Goal: Task Accomplishment & Management: Complete application form

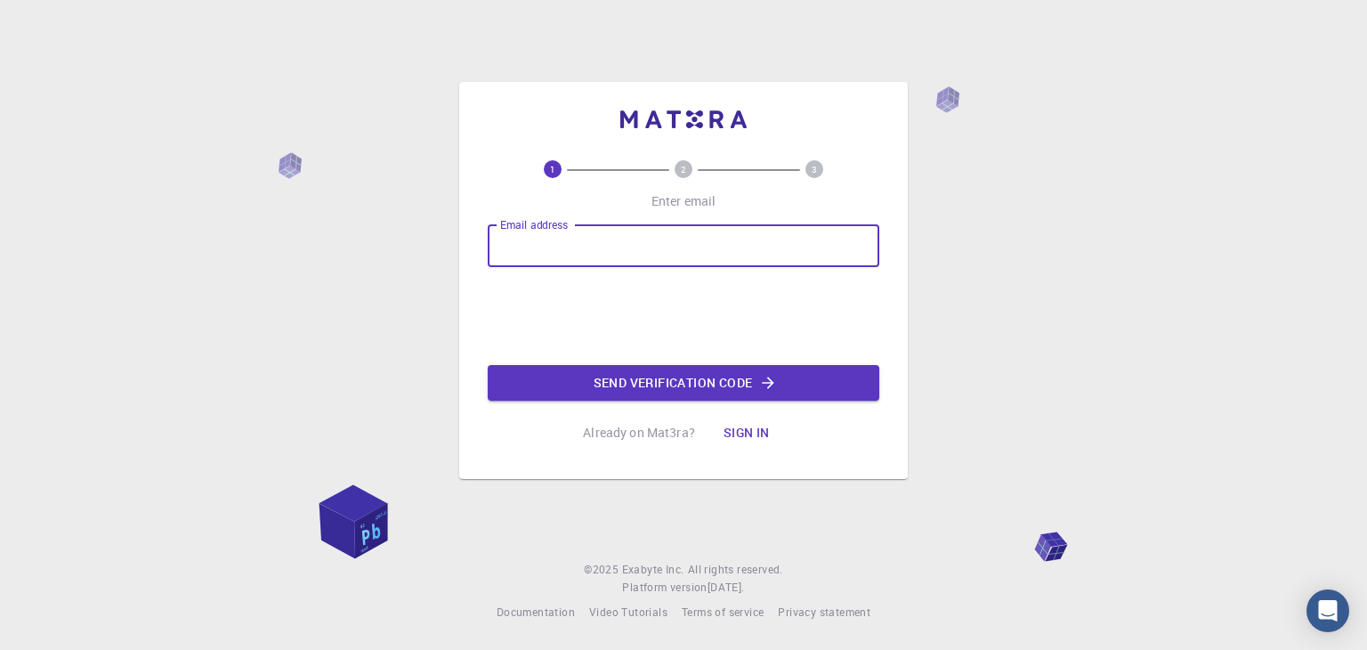
click at [613, 236] on input "Email address" at bounding box center [684, 245] width 392 height 43
type input "[EMAIL_ADDRESS][DOMAIN_NAME]"
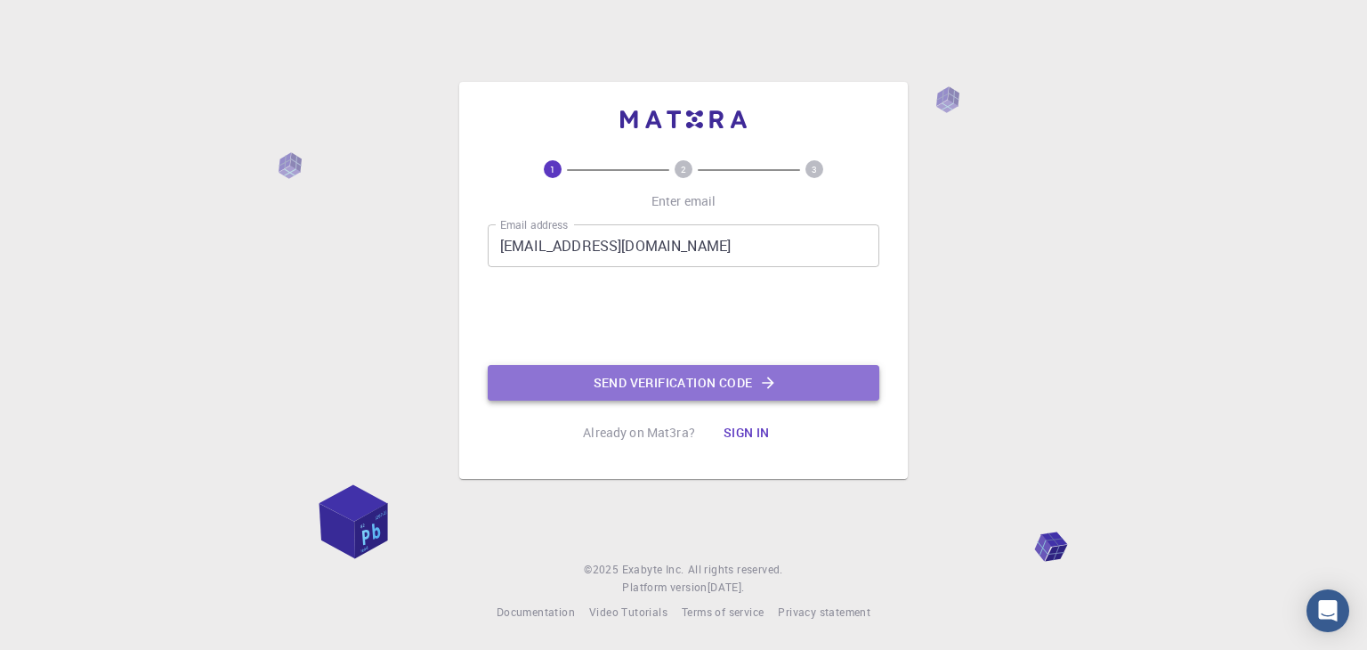
click at [645, 377] on button "Send verification code" at bounding box center [684, 383] width 392 height 36
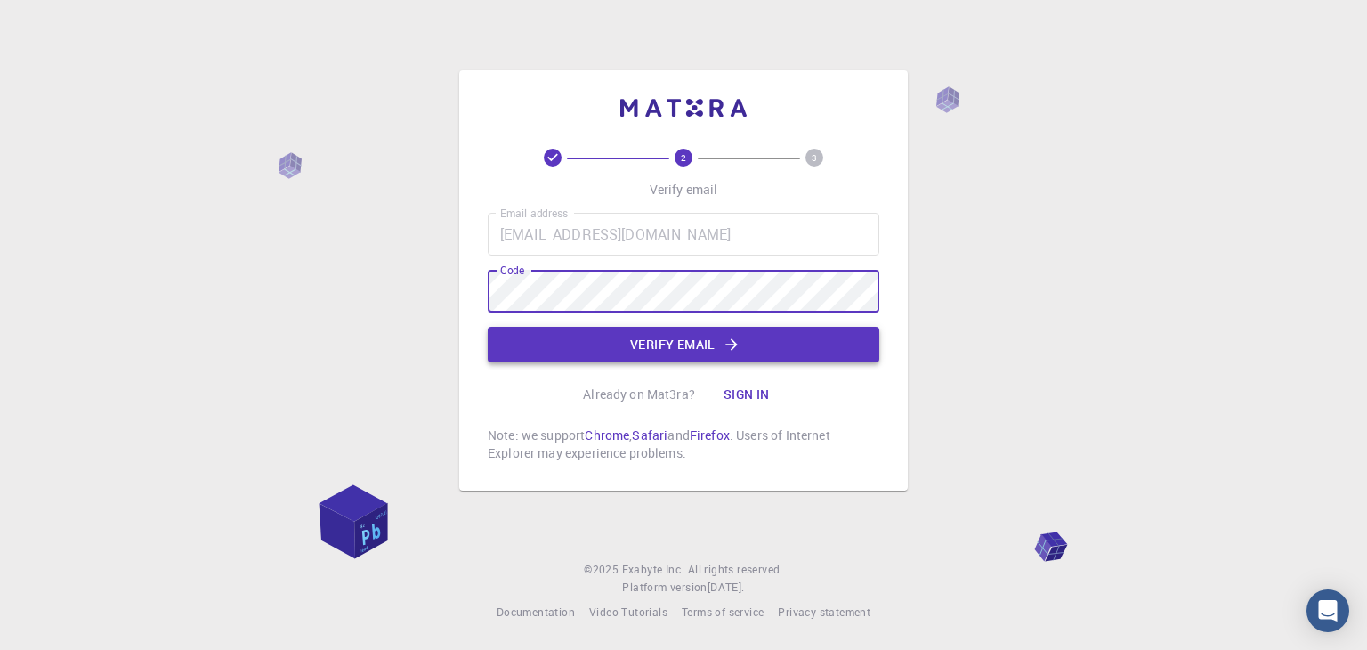
click at [567, 339] on button "Verify email" at bounding box center [684, 345] width 392 height 36
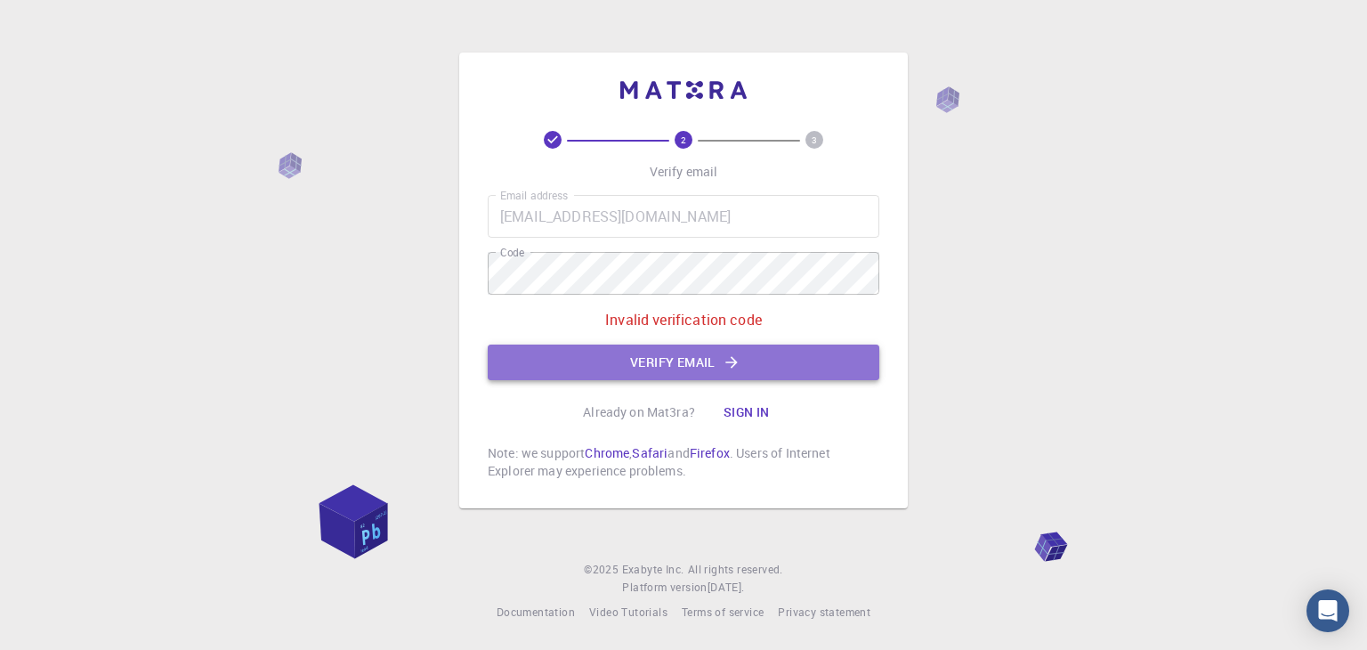
click at [648, 349] on button "Verify email" at bounding box center [684, 363] width 392 height 36
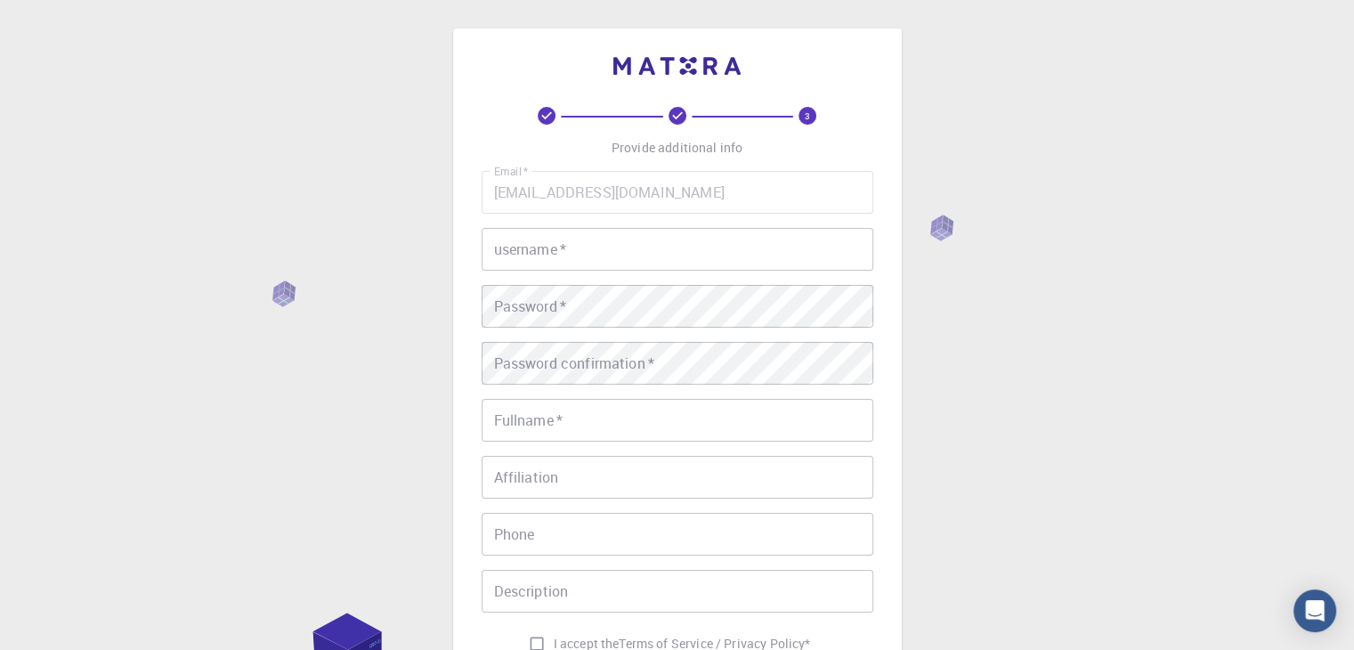
click at [586, 261] on input "username   *" at bounding box center [678, 249] width 392 height 43
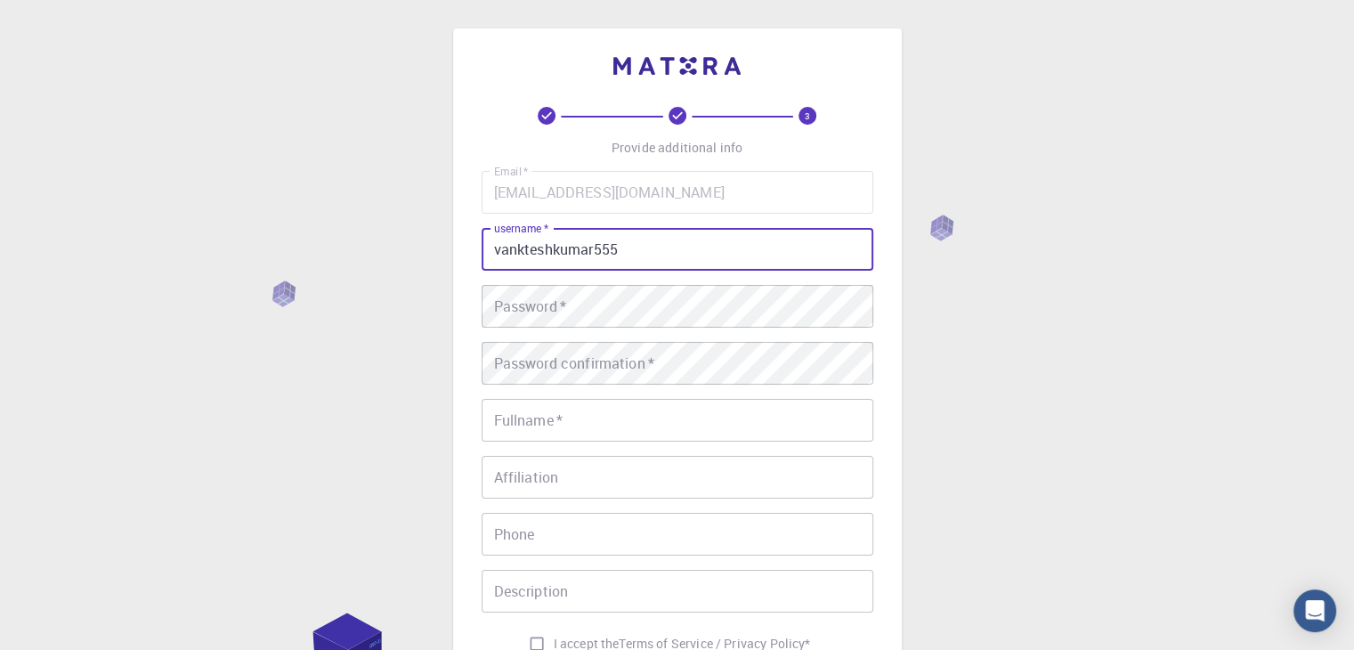
type input "vankteshkumar555"
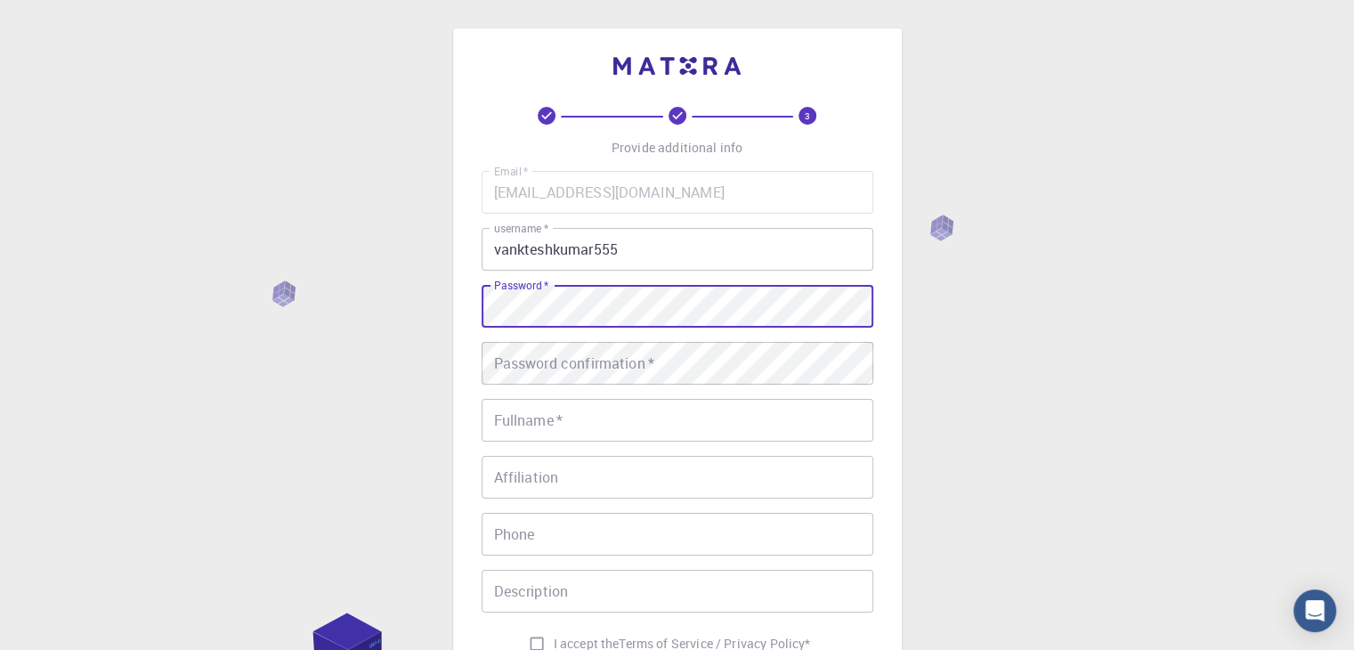
click at [545, 300] on div "Password   * Password   *" at bounding box center [678, 306] width 392 height 43
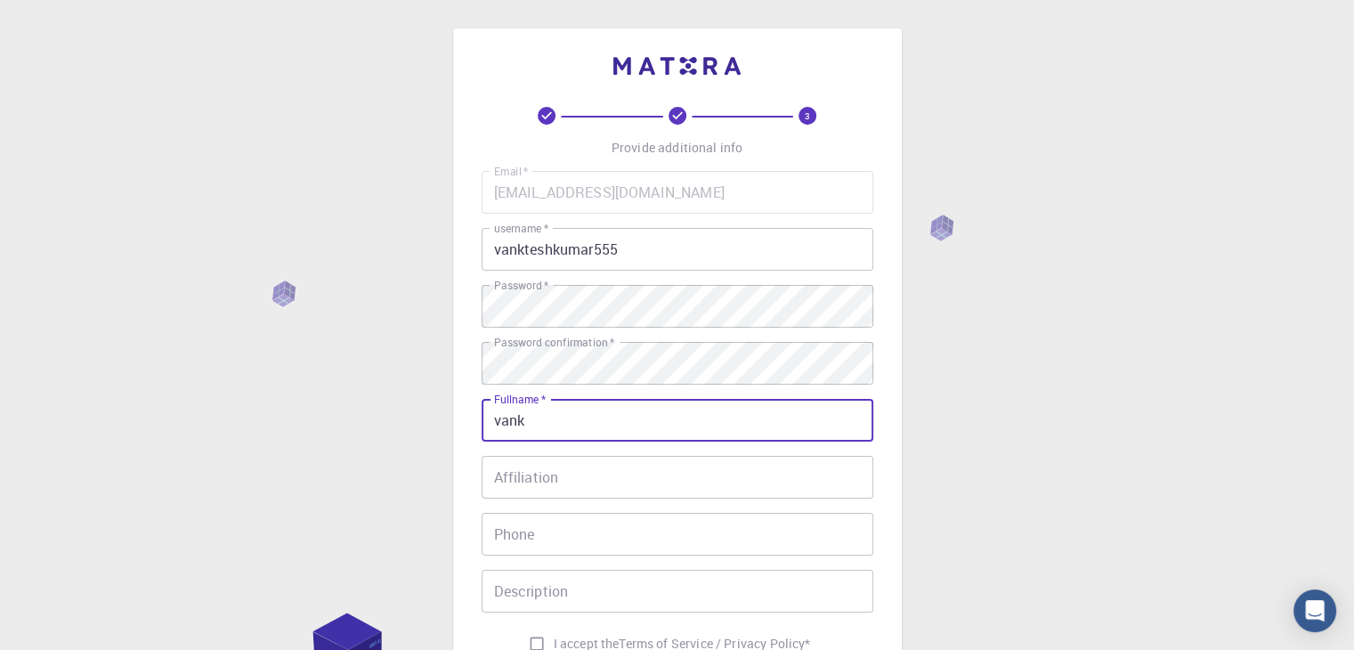
type input "[PERSON_NAME]"
type input "08568071748"
click at [531, 480] on input "Affiliation" at bounding box center [678, 477] width 392 height 43
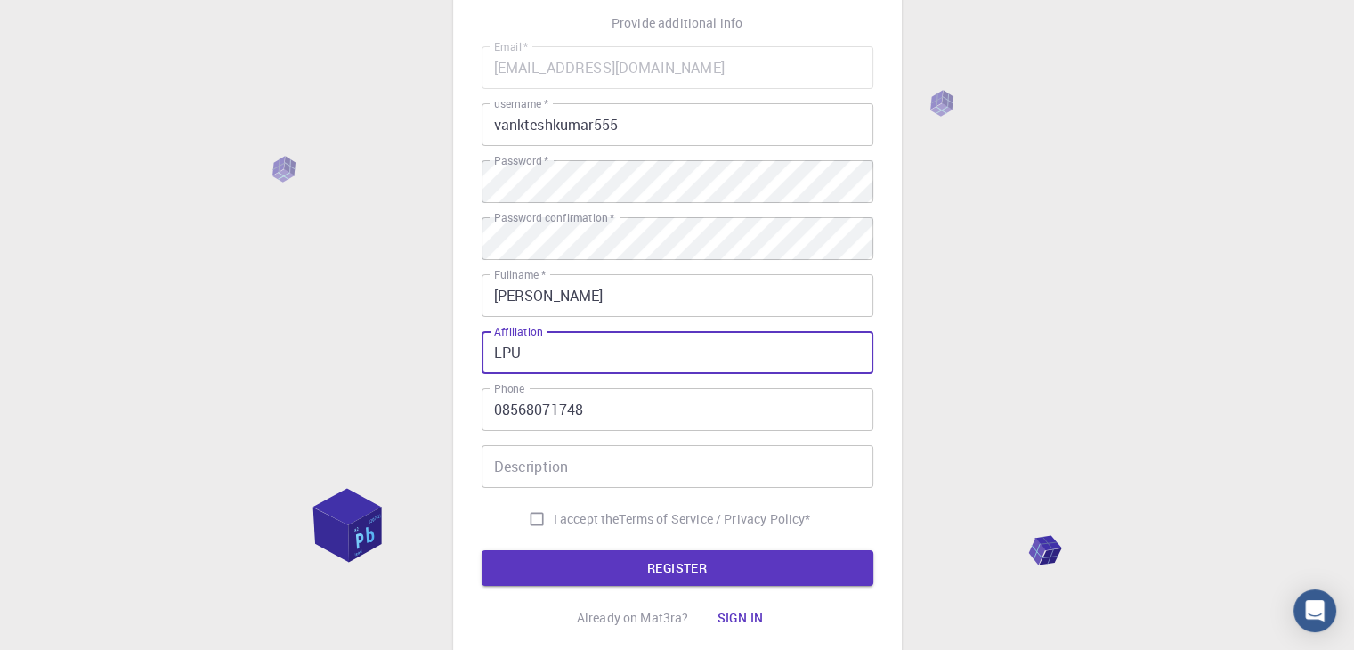
scroll to position [128, 0]
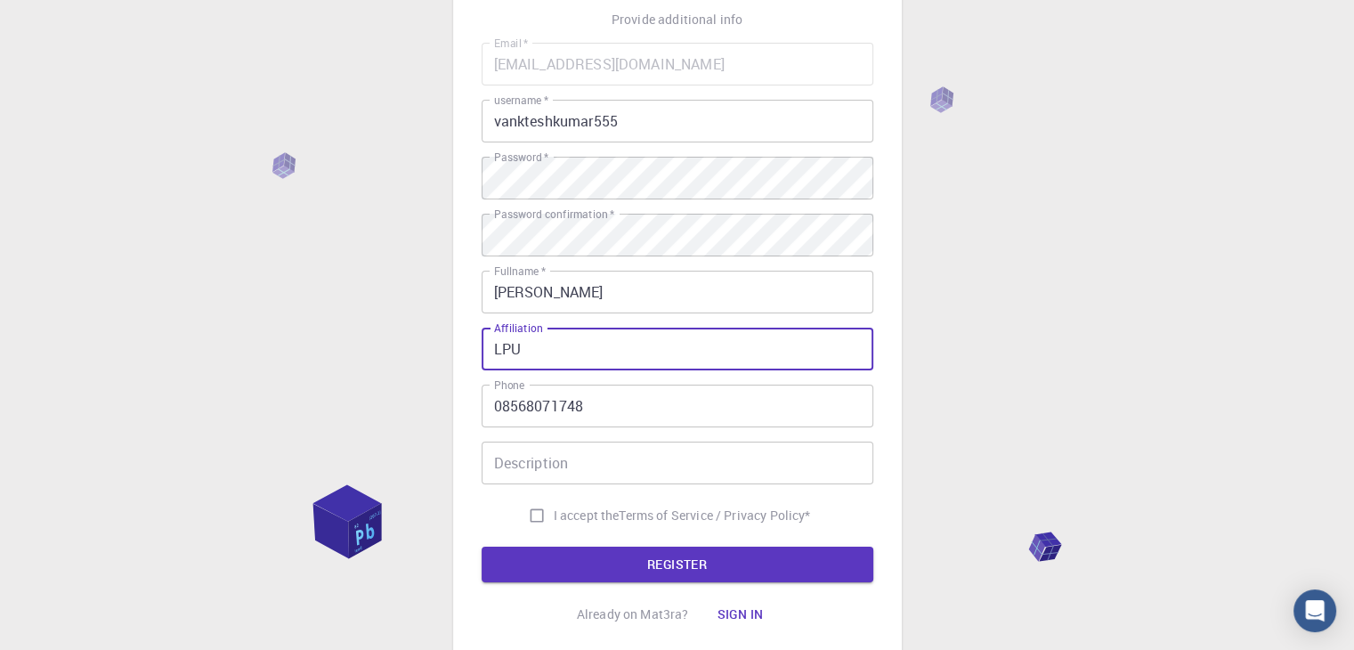
type input "LPU"
click at [544, 517] on input "I accept the Terms of Service / Privacy Policy *" at bounding box center [537, 516] width 34 height 34
checkbox input "true"
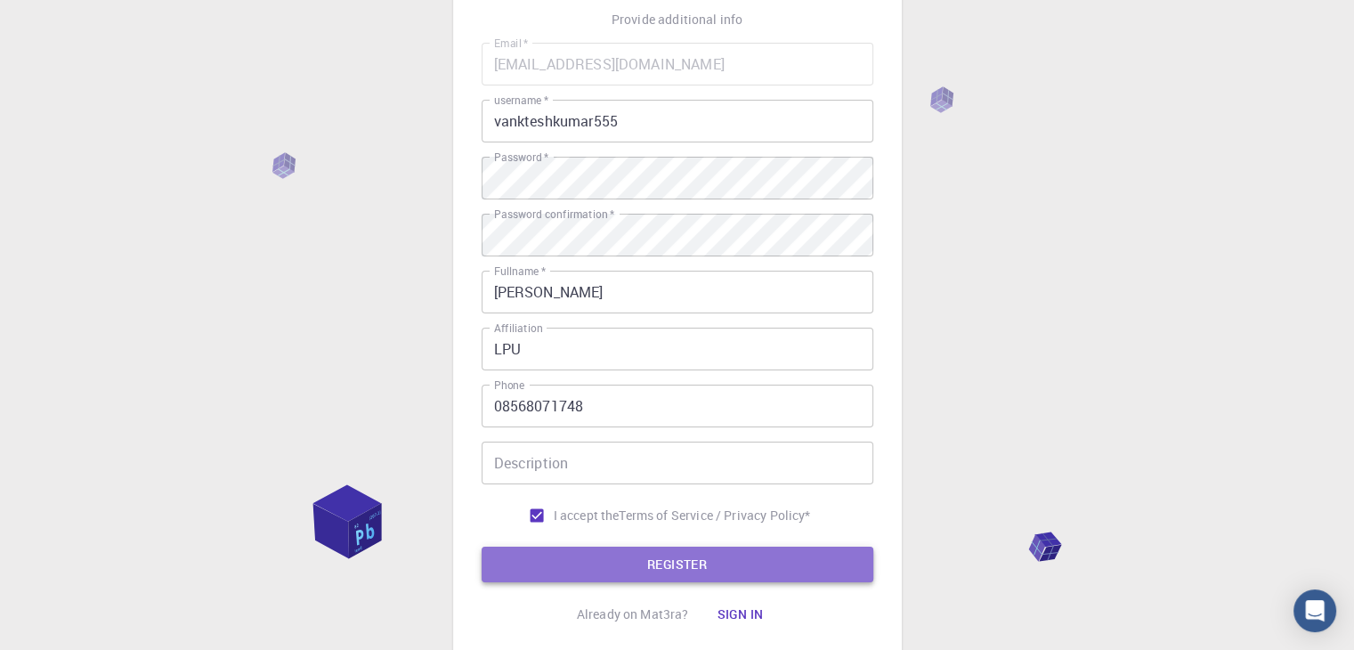
click at [581, 558] on button "REGISTER" at bounding box center [678, 565] width 392 height 36
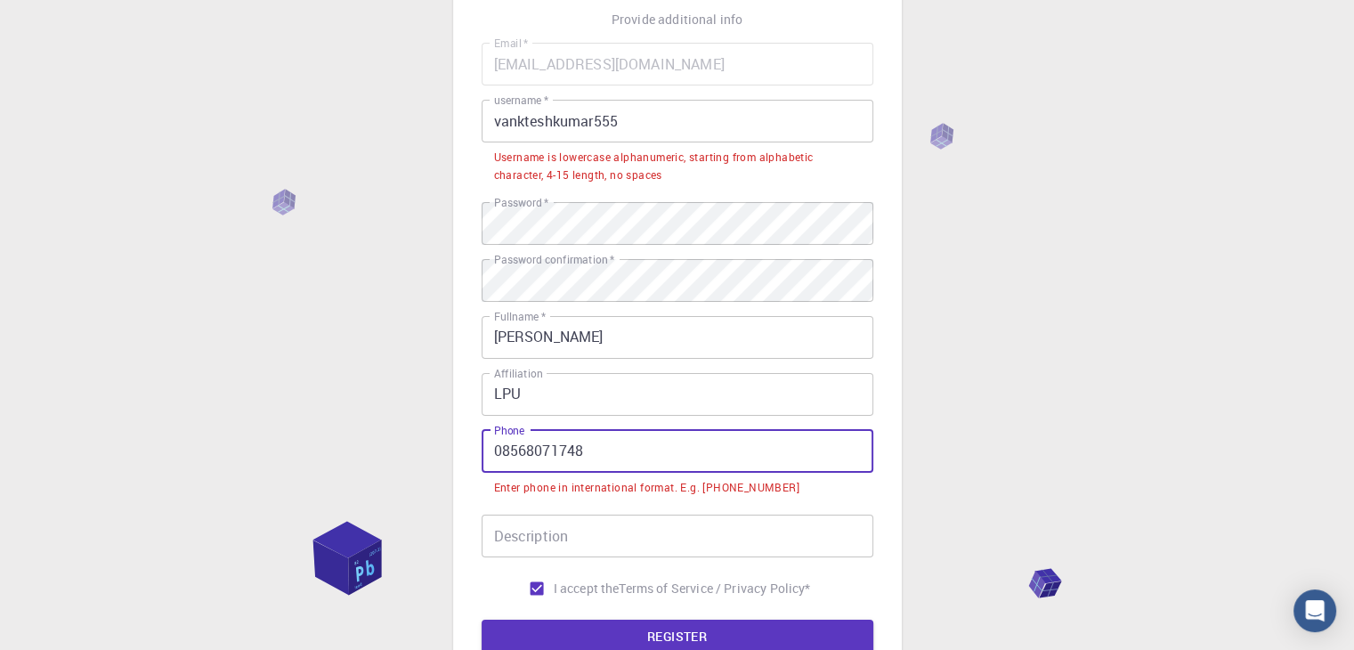
click at [502, 448] on input "08568071748" at bounding box center [678, 451] width 392 height 43
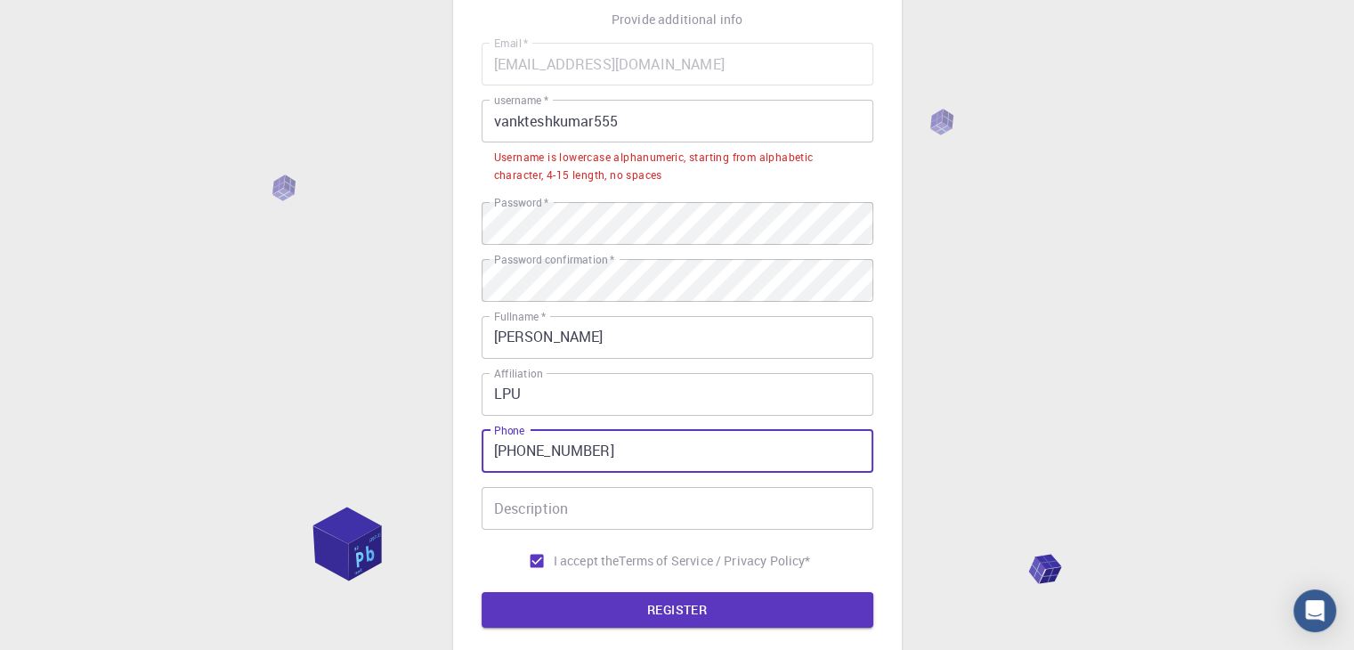
type input "[PHONE_NUMBER]"
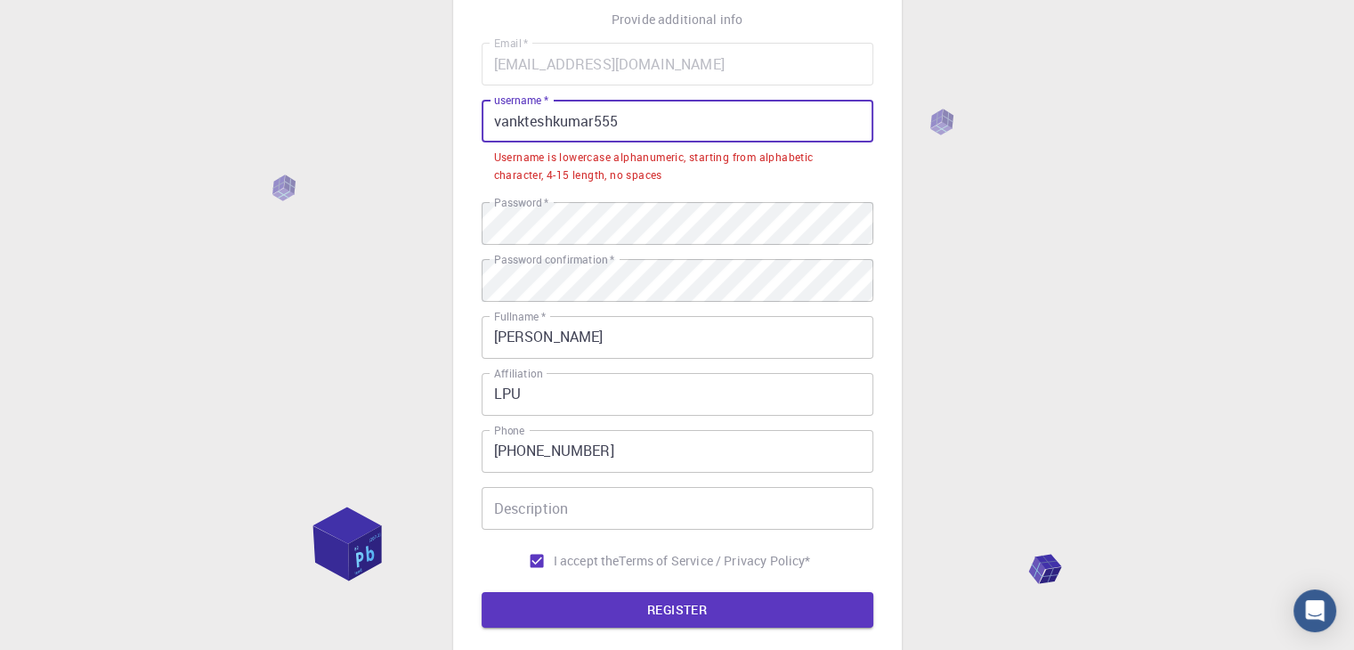
click at [652, 115] on input "vankteshkumar555" at bounding box center [678, 121] width 392 height 43
click at [554, 121] on input "vankteshkumar555" at bounding box center [678, 121] width 392 height 43
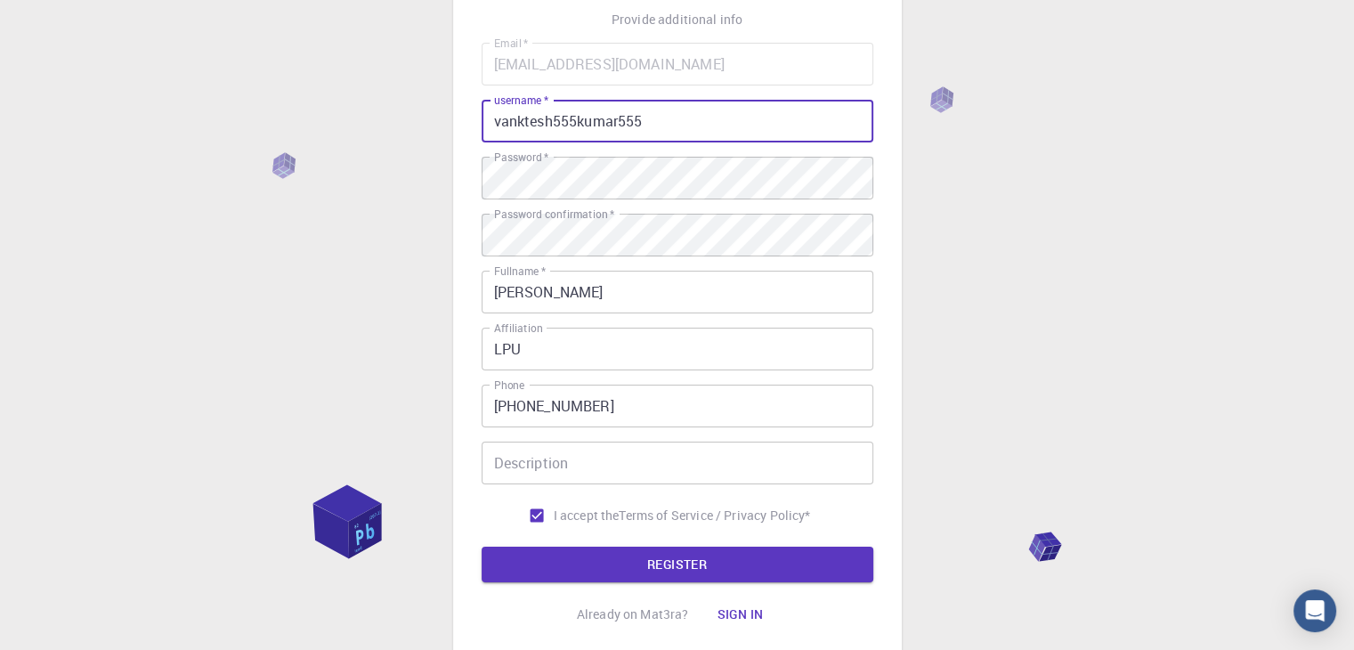
scroll to position [256, 0]
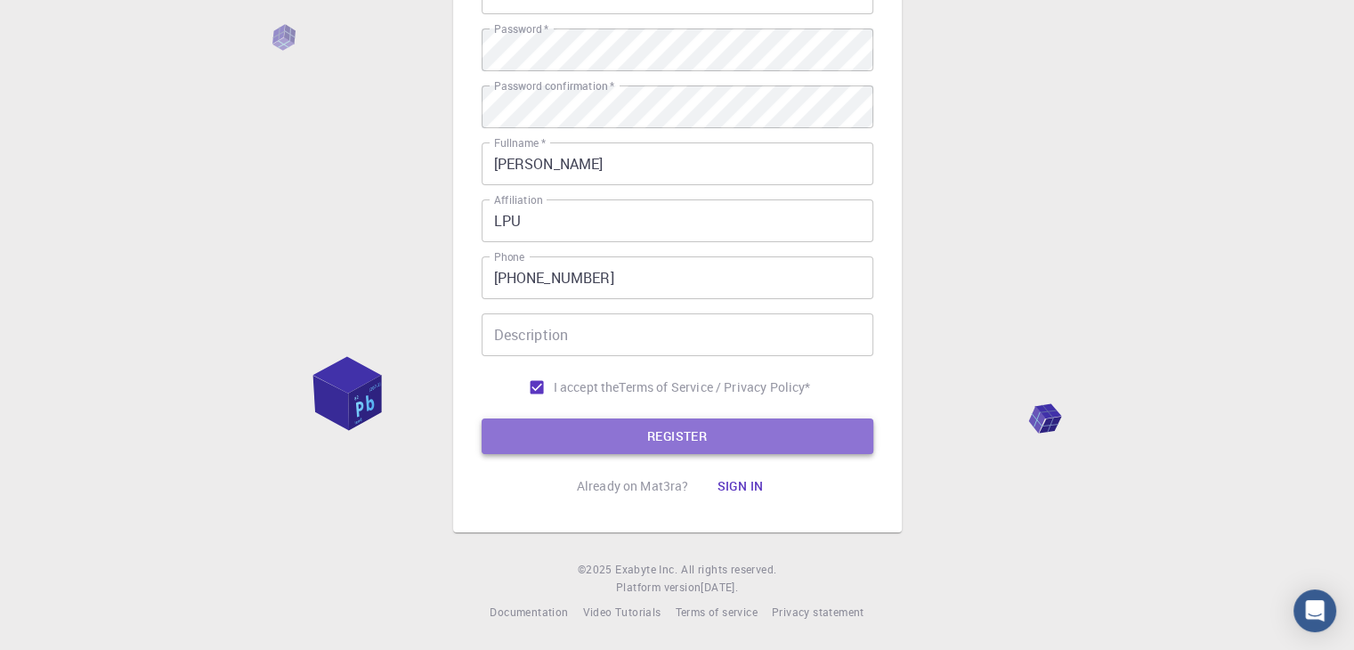
click at [648, 427] on button "REGISTER" at bounding box center [678, 436] width 392 height 36
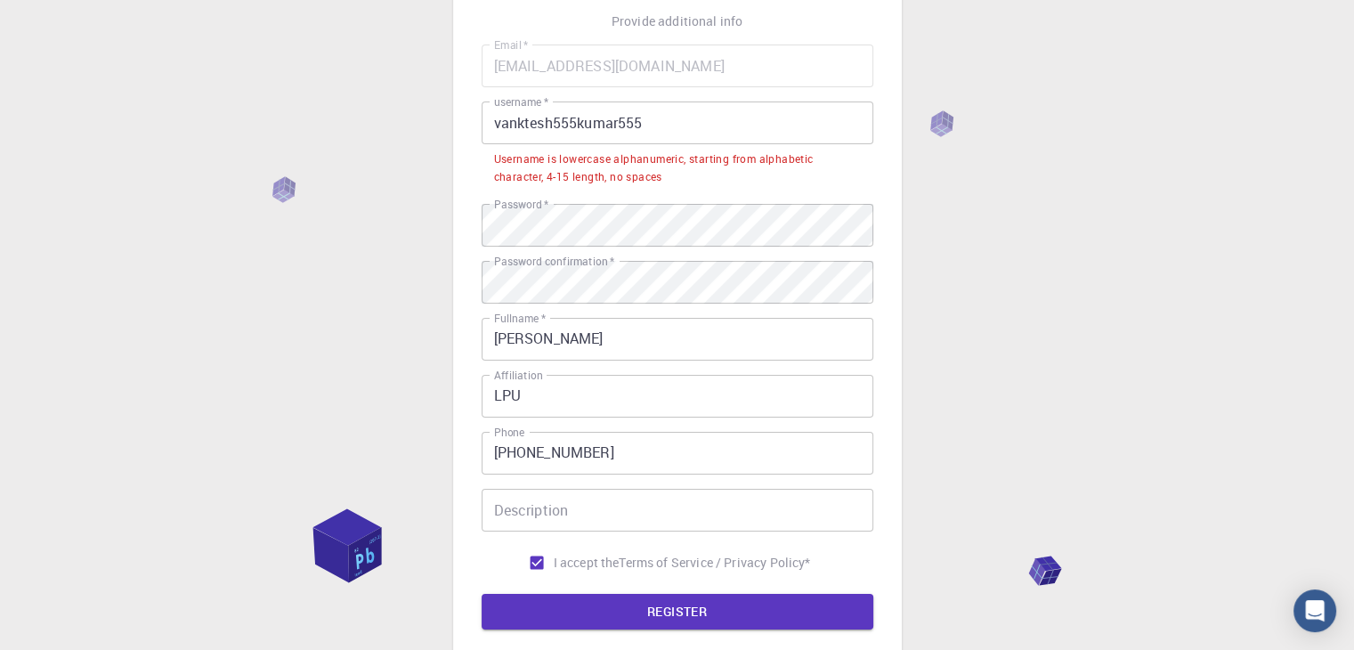
scroll to position [71, 0]
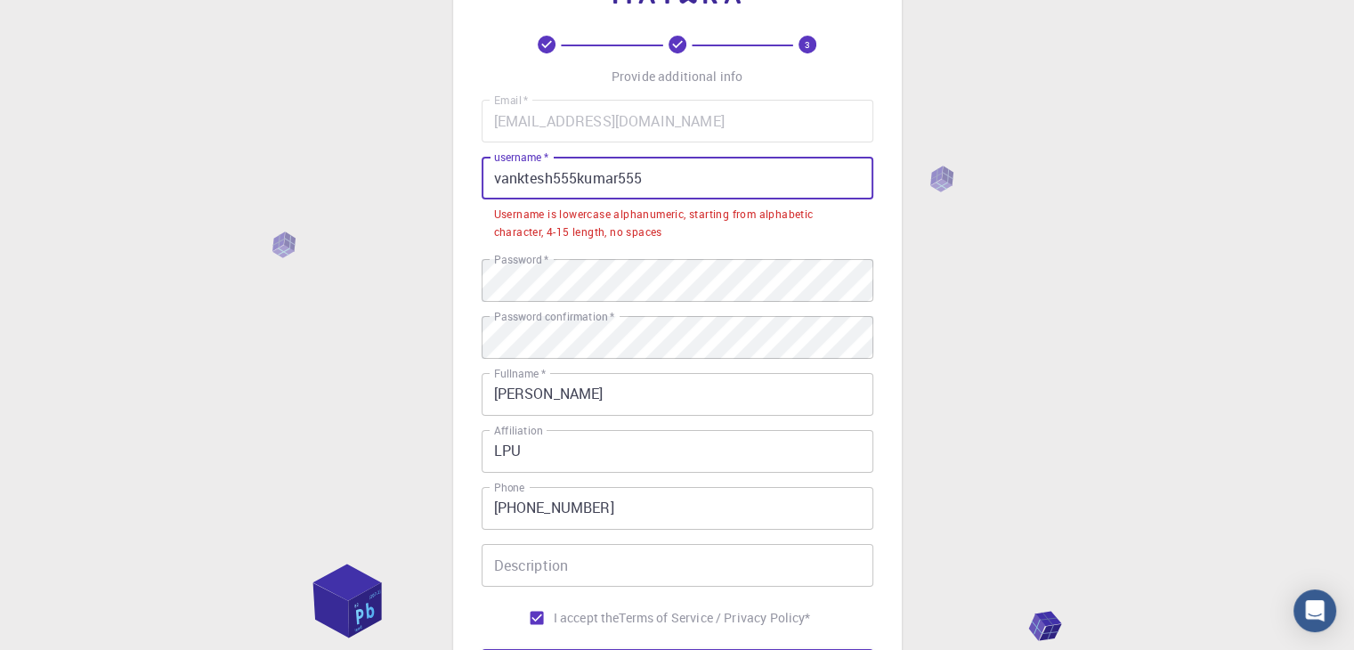
drag, startPoint x: 683, startPoint y: 180, endPoint x: 551, endPoint y: 177, distance: 131.8
click at [551, 177] on input "vanktesh555kumar555" at bounding box center [678, 178] width 392 height 43
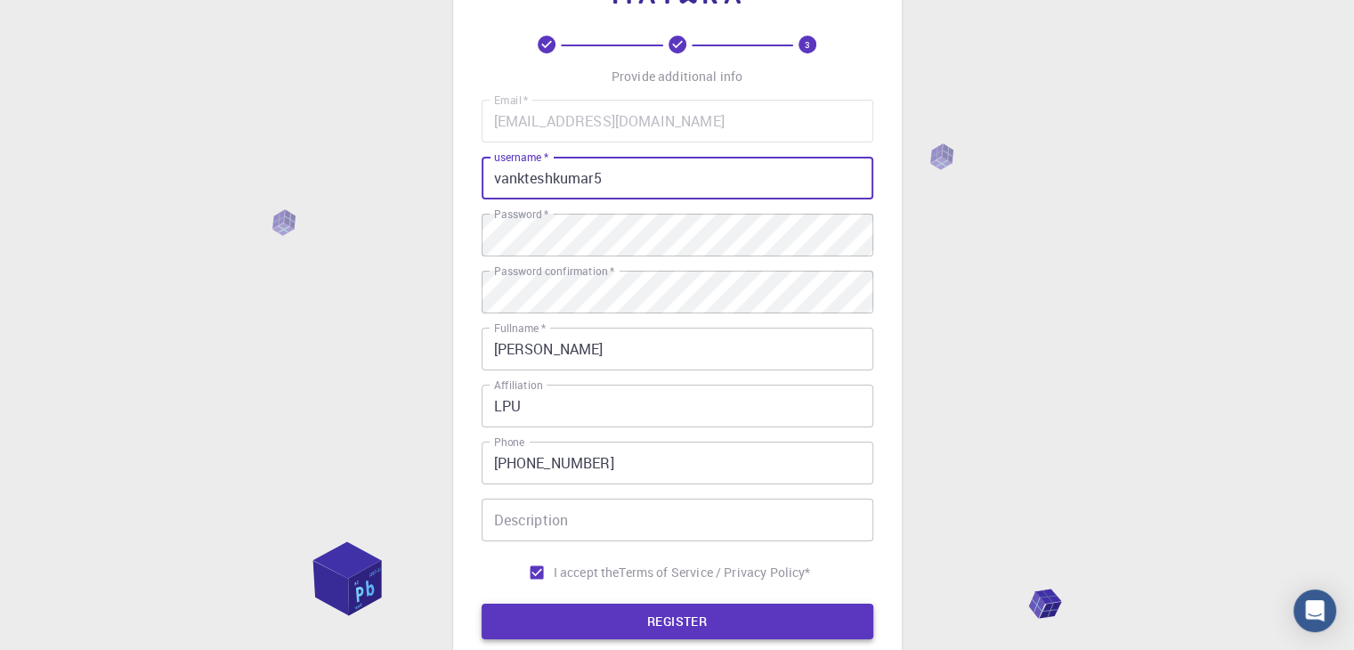
type input "vankteshkumar5"
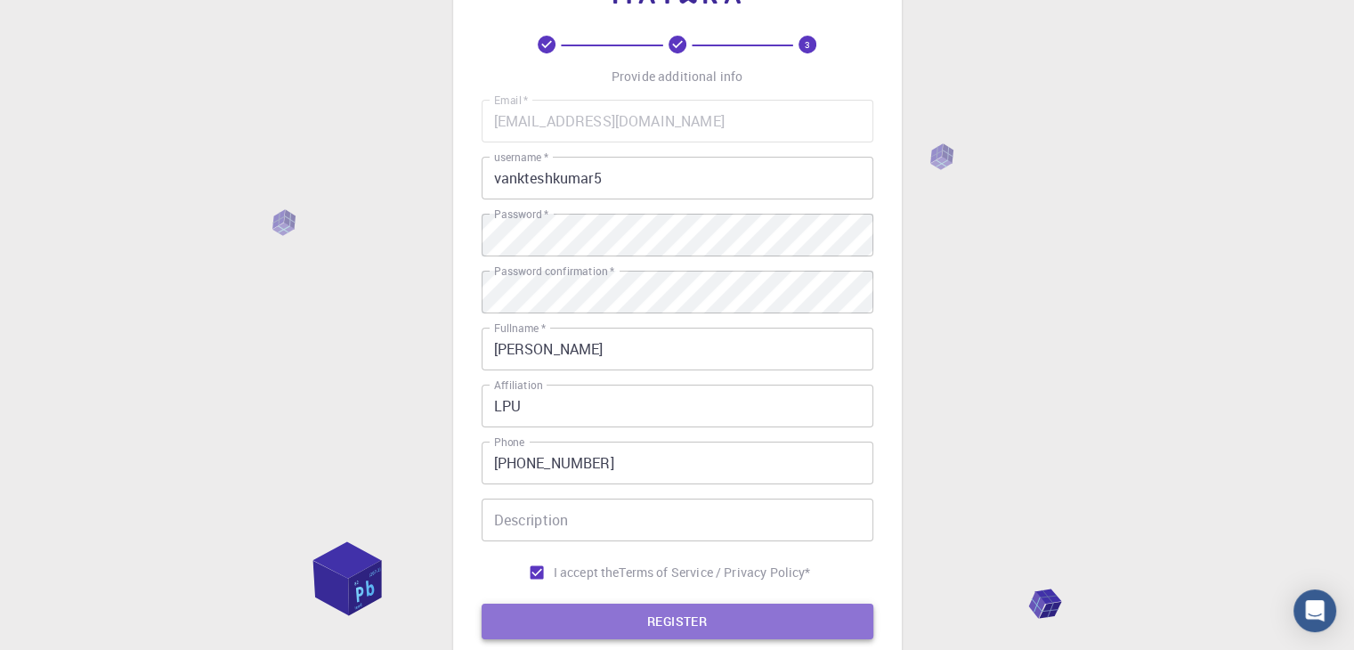
click at [589, 619] on button "REGISTER" at bounding box center [678, 622] width 392 height 36
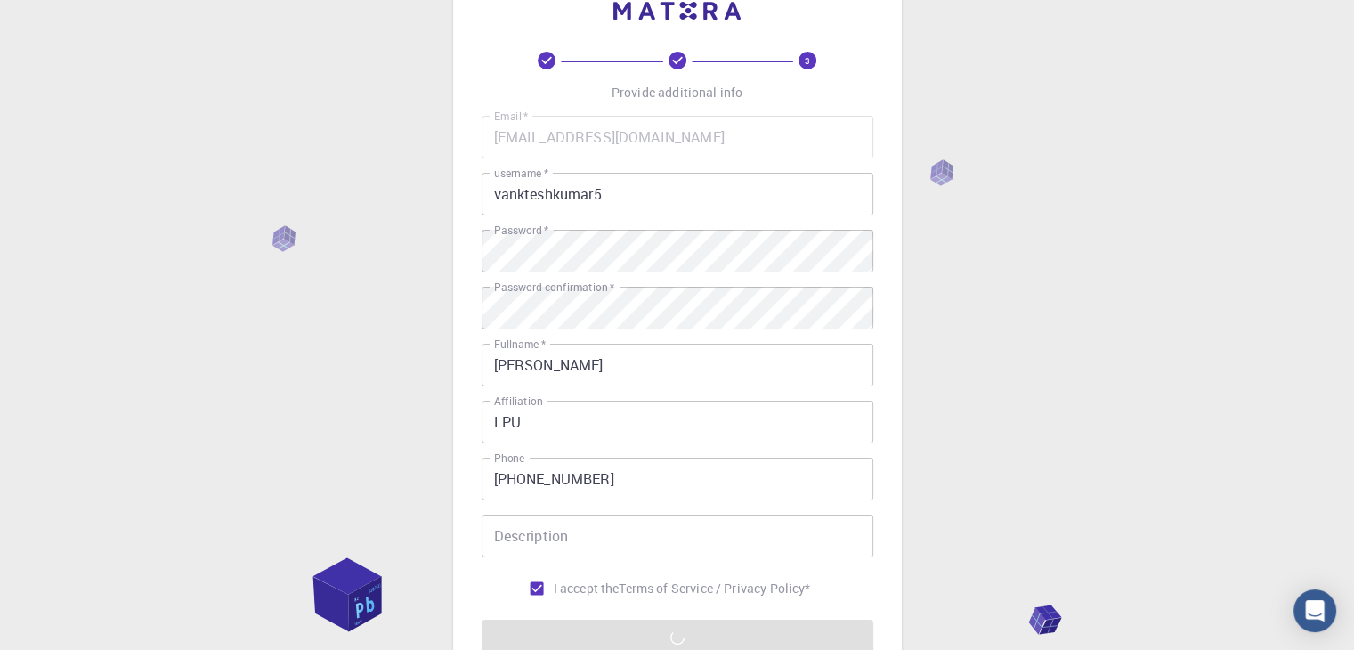
scroll to position [0, 0]
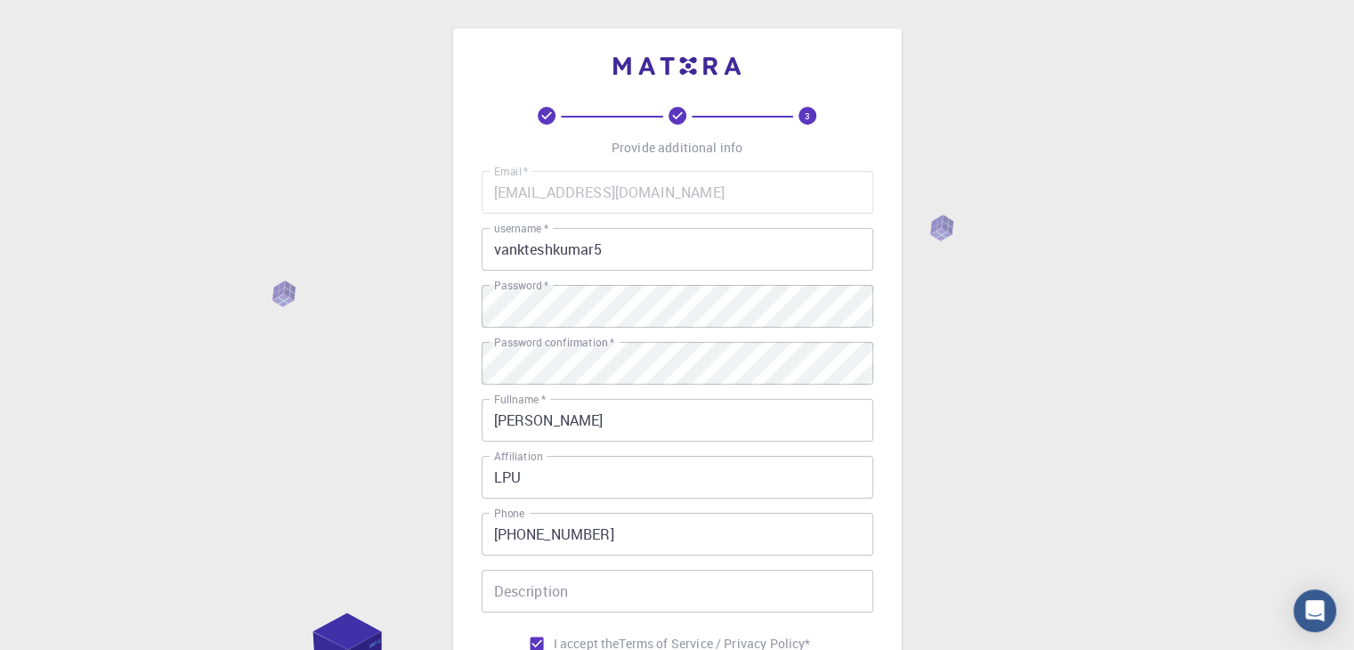
drag, startPoint x: 948, startPoint y: 227, endPoint x: 619, endPoint y: 332, distance: 345.8
click at [619, 332] on div "3 Provide additional info Email   * [EMAIL_ADDRESS][DOMAIN_NAME] Email   * user…" at bounding box center [677, 453] width 1354 height 906
click at [420, 402] on div "3 Provide additional info Email   * [EMAIL_ADDRESS][DOMAIN_NAME] Email   * user…" at bounding box center [677, 453] width 1354 height 906
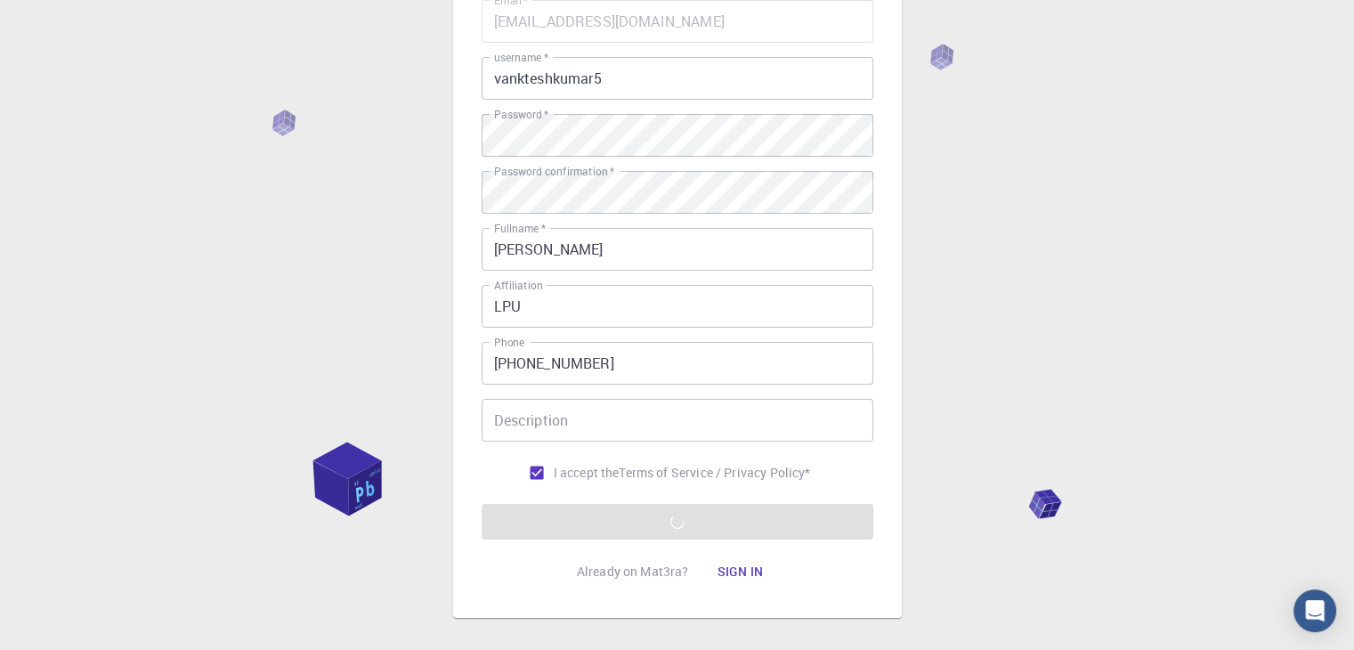
scroll to position [256, 0]
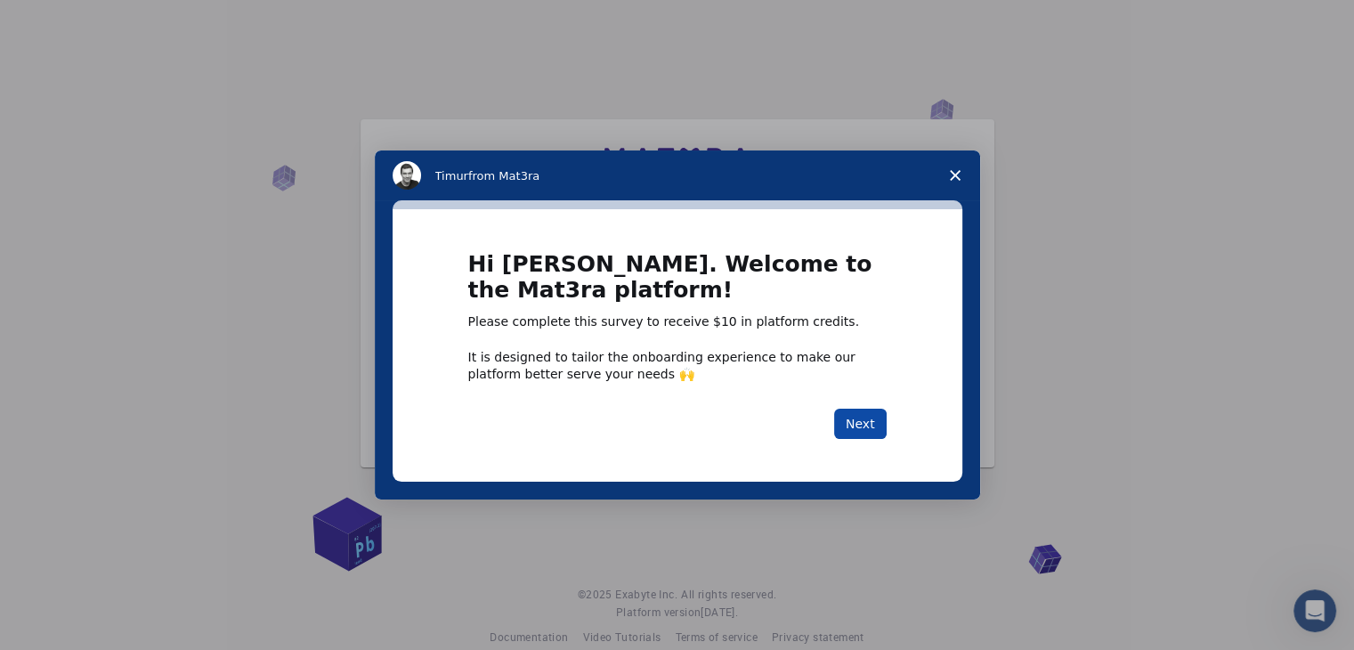
click at [865, 415] on button "Next" at bounding box center [860, 424] width 53 height 30
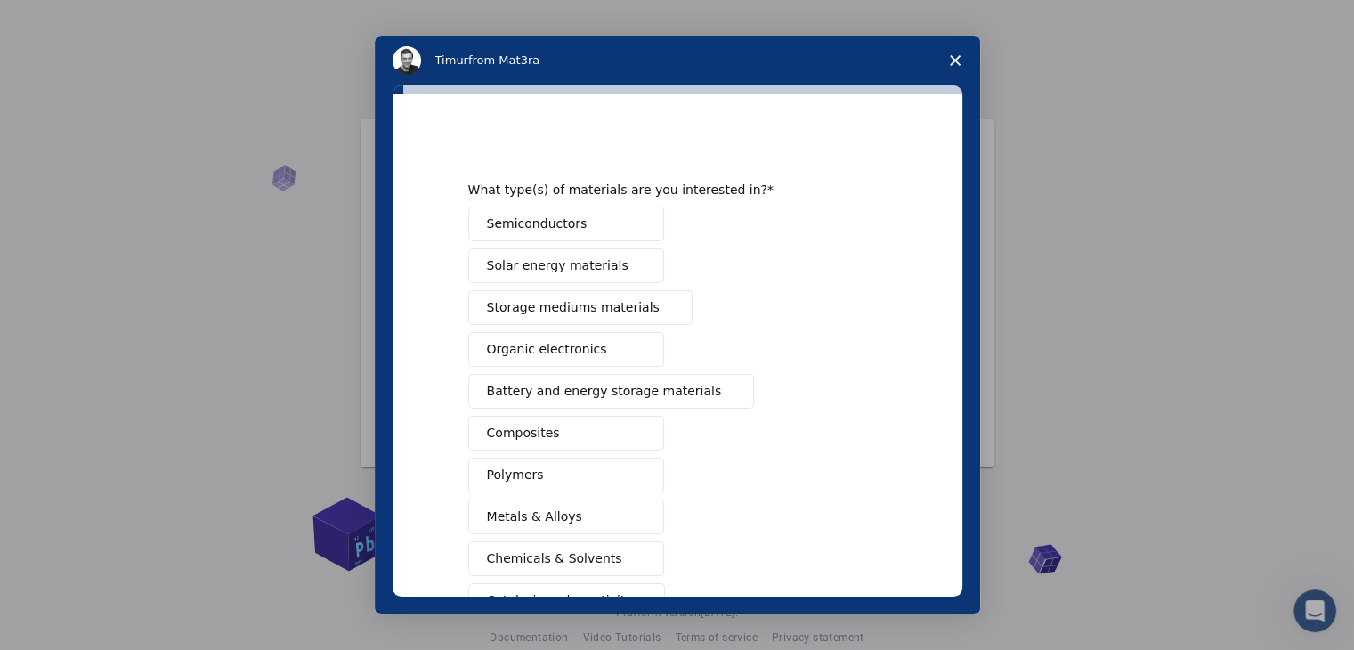
click at [951, 65] on icon "Close survey" at bounding box center [955, 60] width 11 height 11
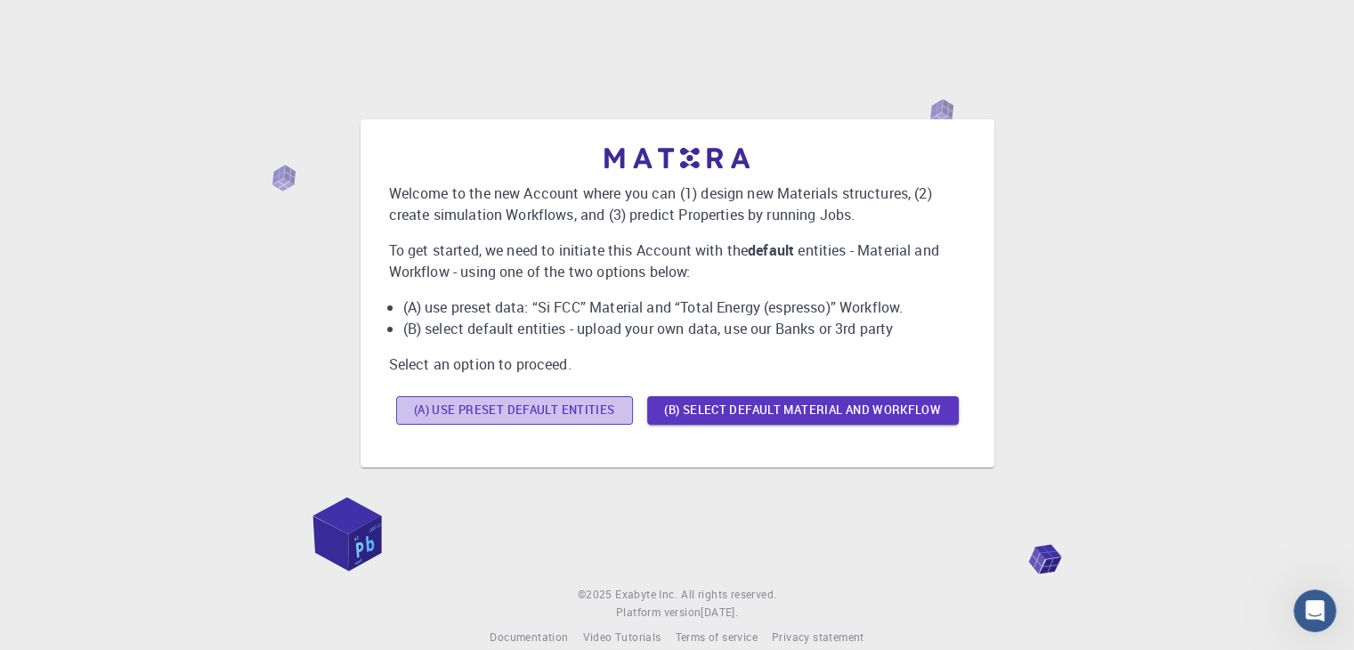
click at [586, 404] on button "(A) Use preset default entities" at bounding box center [514, 410] width 237 height 28
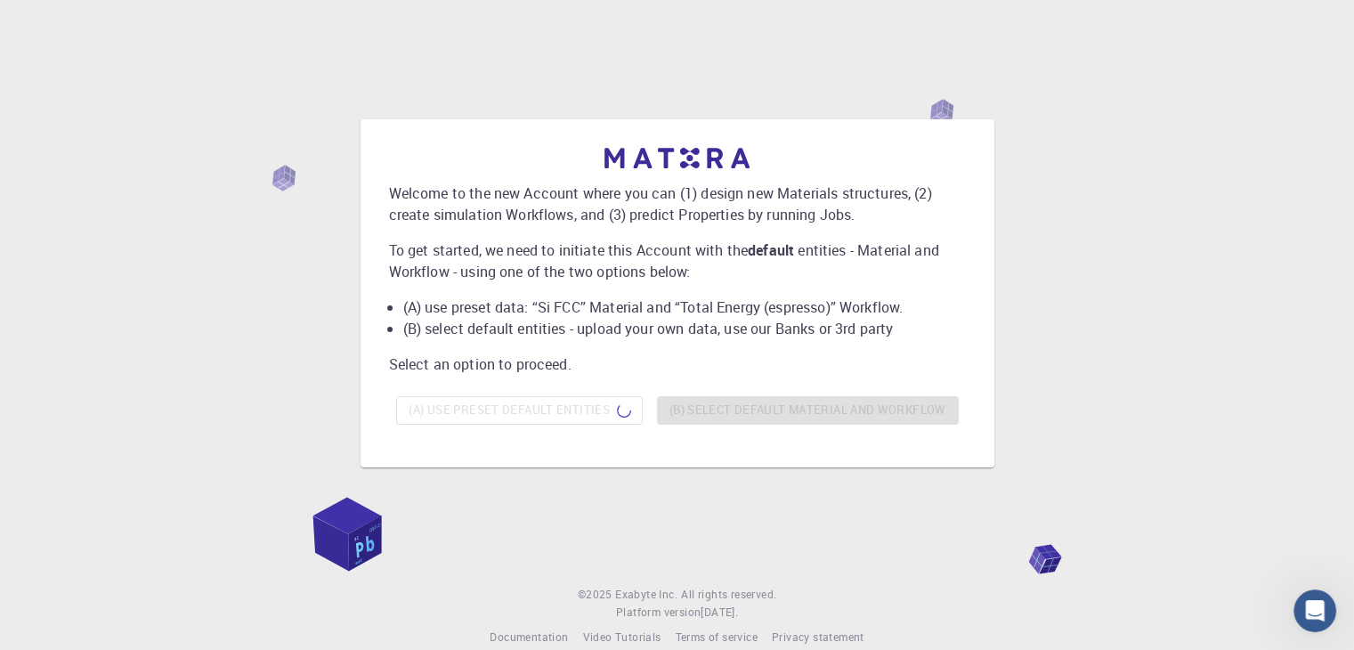
click at [948, 47] on div "Welcome to the new Account where you can (1) design new Materials structures, (…" at bounding box center [677, 278] width 1354 height 557
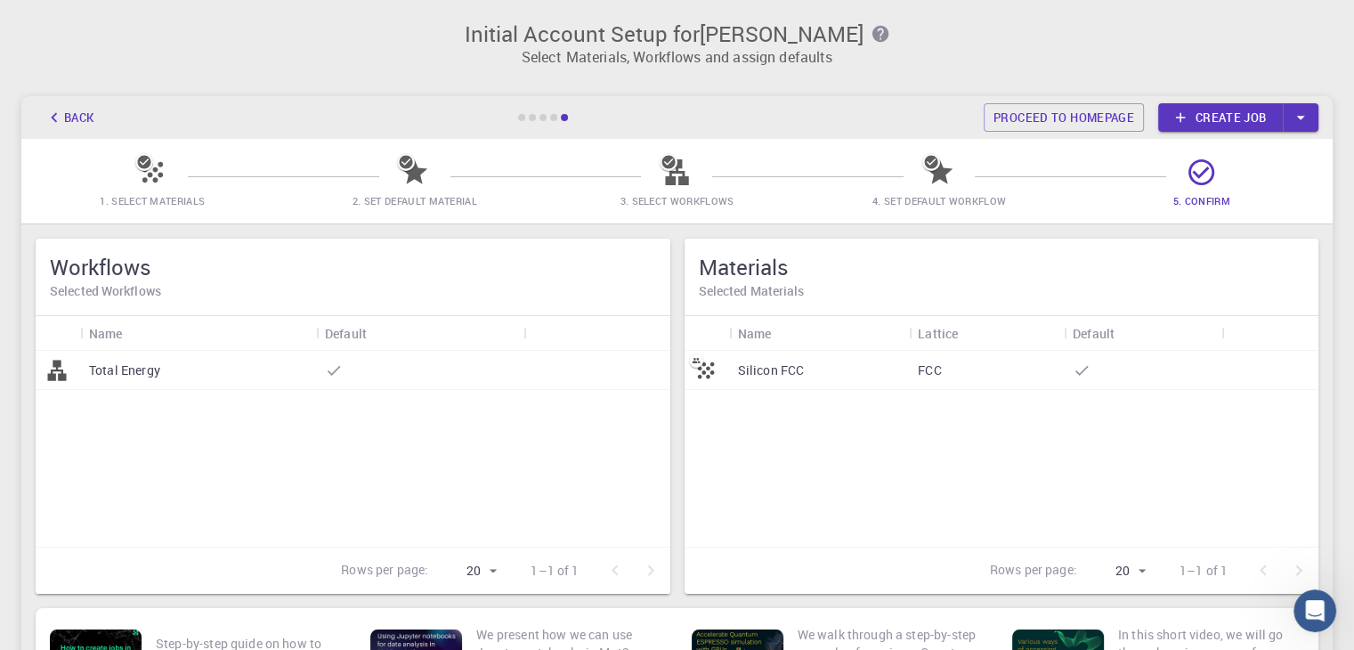
click at [143, 372] on p "Total Energy" at bounding box center [124, 370] width 71 height 18
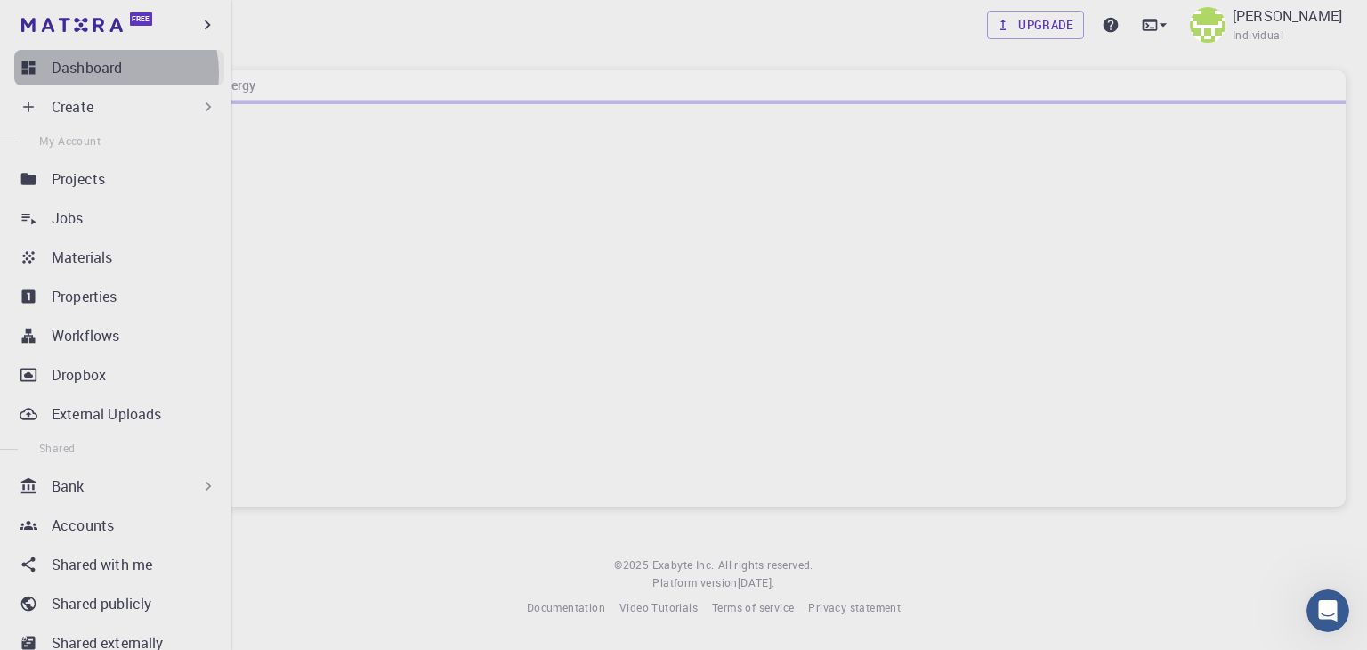
click at [100, 73] on p "Dashboard" at bounding box center [87, 67] width 70 height 21
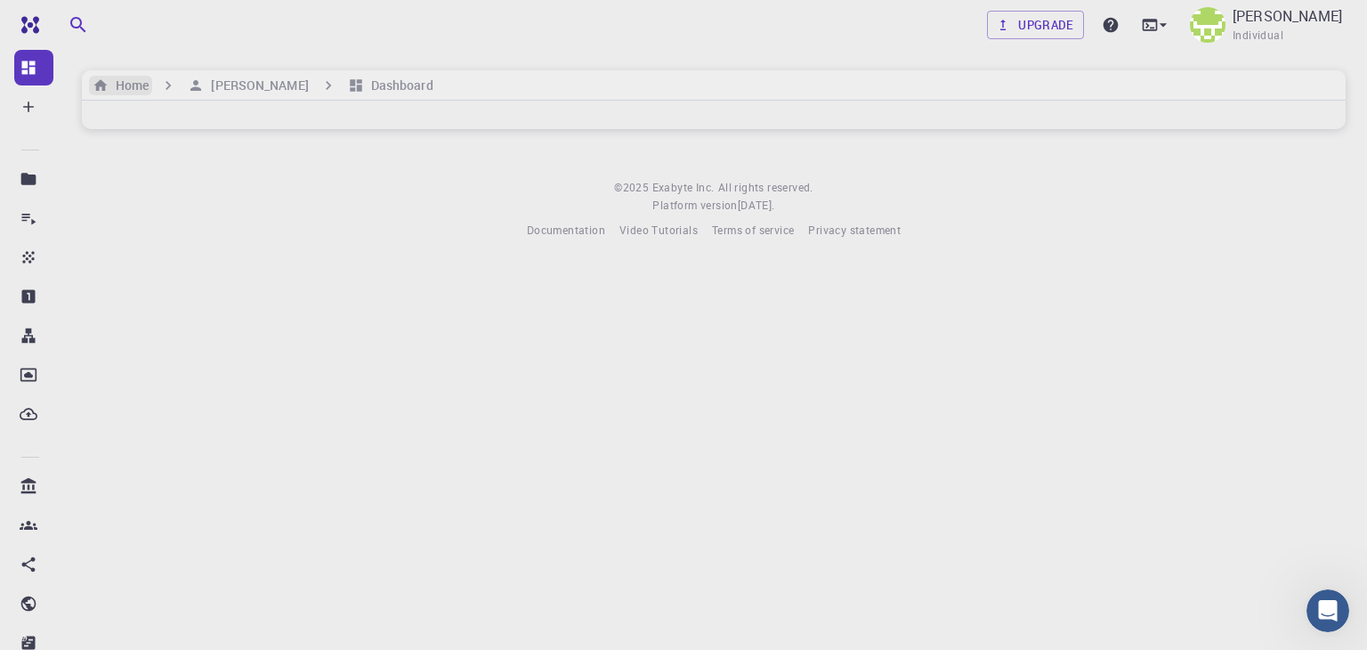
click at [142, 80] on h6 "Home" at bounding box center [129, 86] width 40 height 20
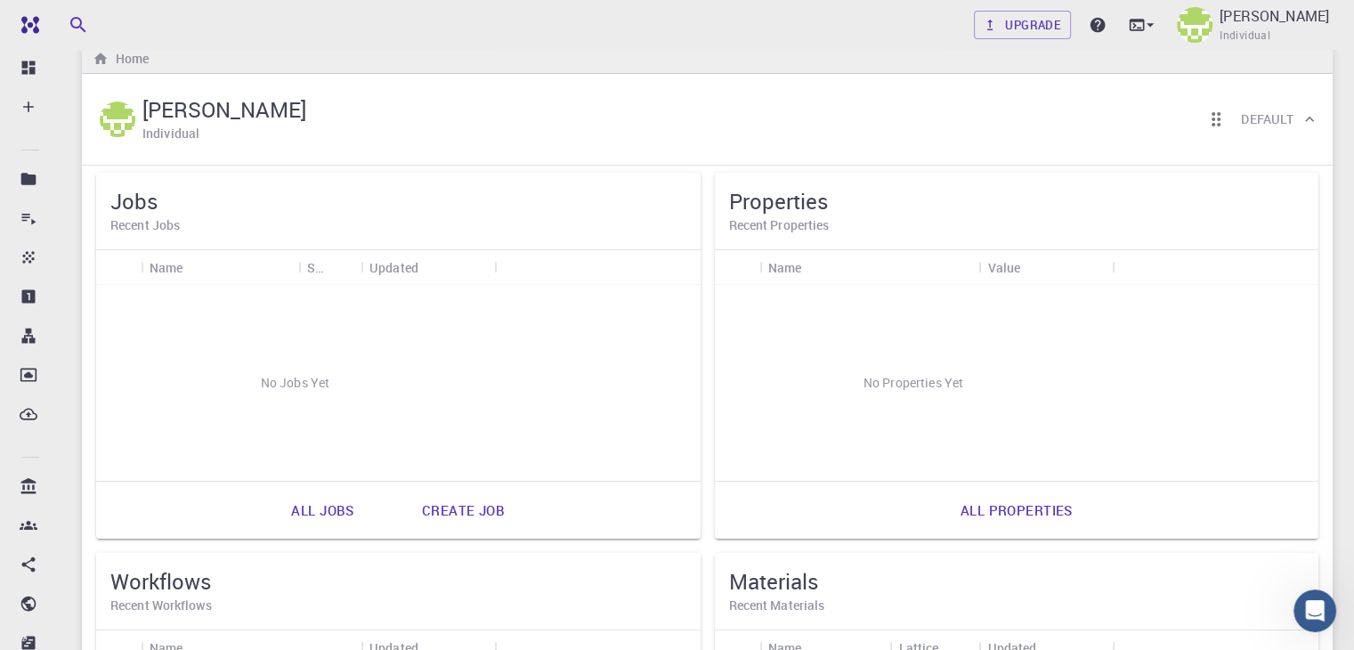
scroll to position [25, 0]
click at [402, 517] on link "Create job" at bounding box center [463, 512] width 122 height 43
